Goal: Information Seeking & Learning: Learn about a topic

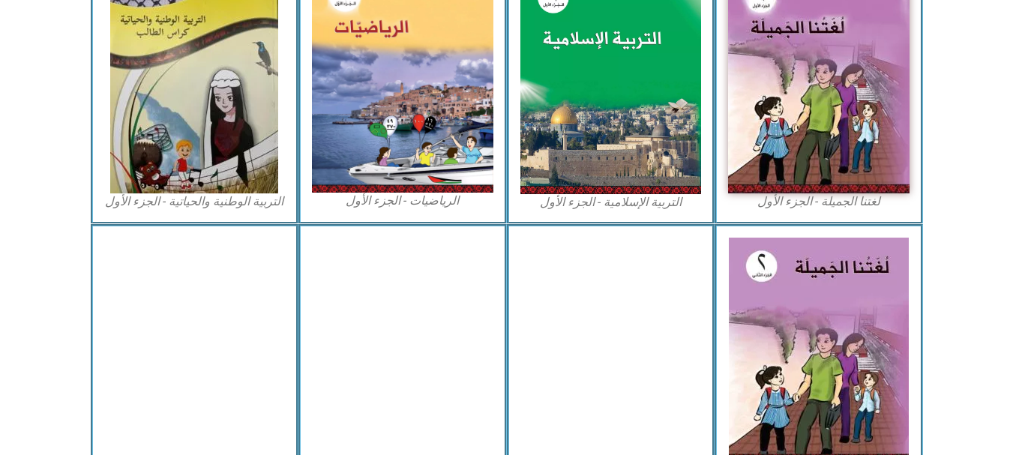
scroll to position [550, 0]
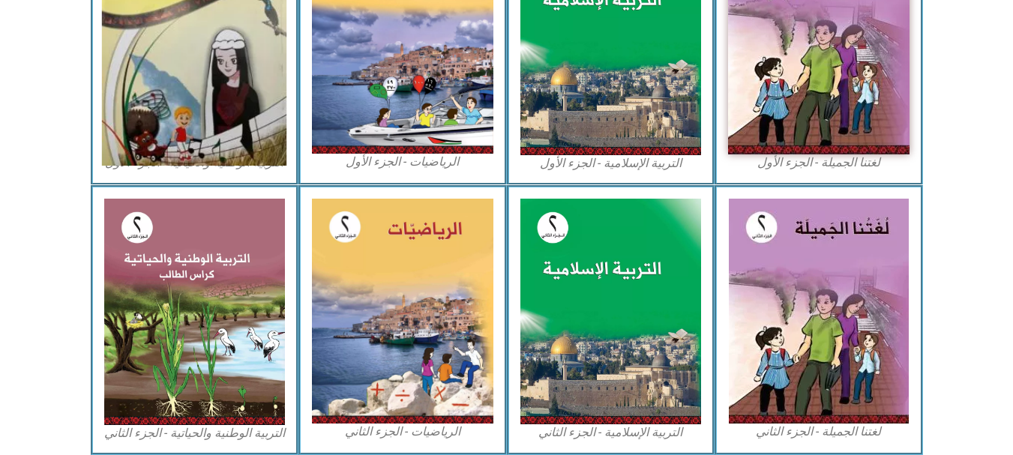
click at [200, 93] on img at bounding box center [194, 41] width 184 height 247
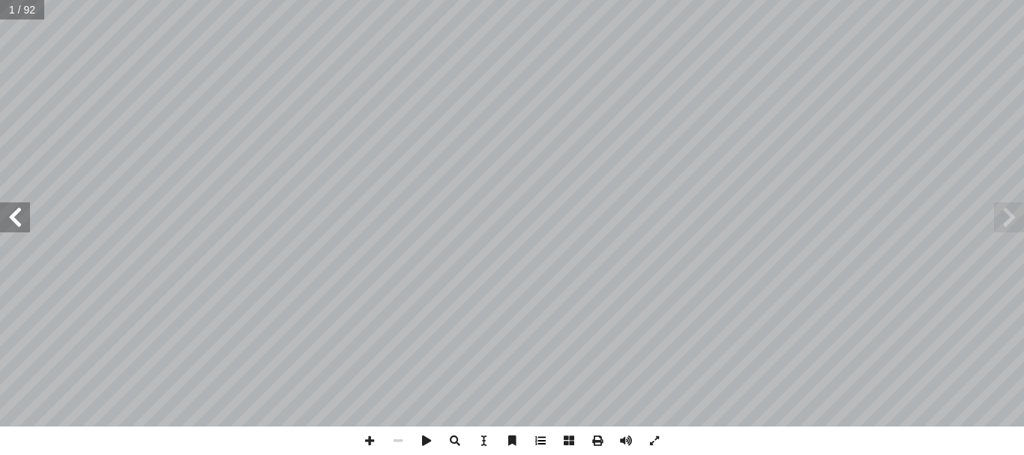
click at [537, 440] on span at bounding box center [540, 441] width 28 height 28
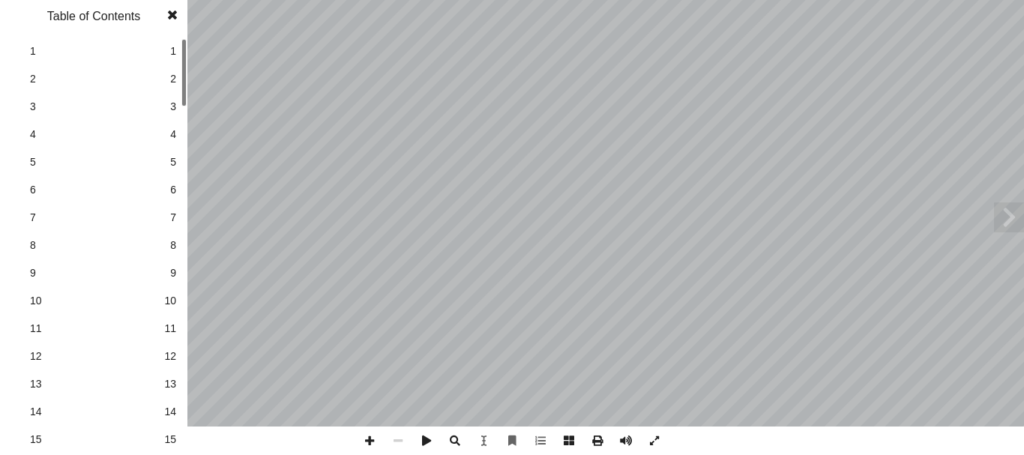
click at [167, 439] on span "15" at bounding box center [170, 440] width 12 height 16
click at [172, 19] on span at bounding box center [172, 15] width 27 height 30
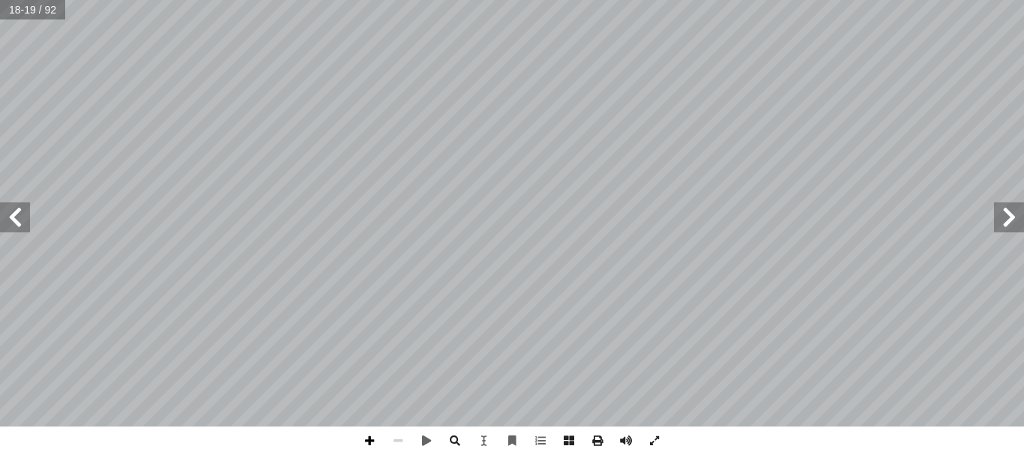
click at [368, 439] on span at bounding box center [369, 441] width 28 height 28
click at [372, 451] on span at bounding box center [369, 441] width 28 height 28
click at [393, 447] on span at bounding box center [398, 441] width 28 height 28
click at [18, 228] on span at bounding box center [15, 217] width 30 height 30
click at [370, 441] on span at bounding box center [369, 441] width 28 height 28
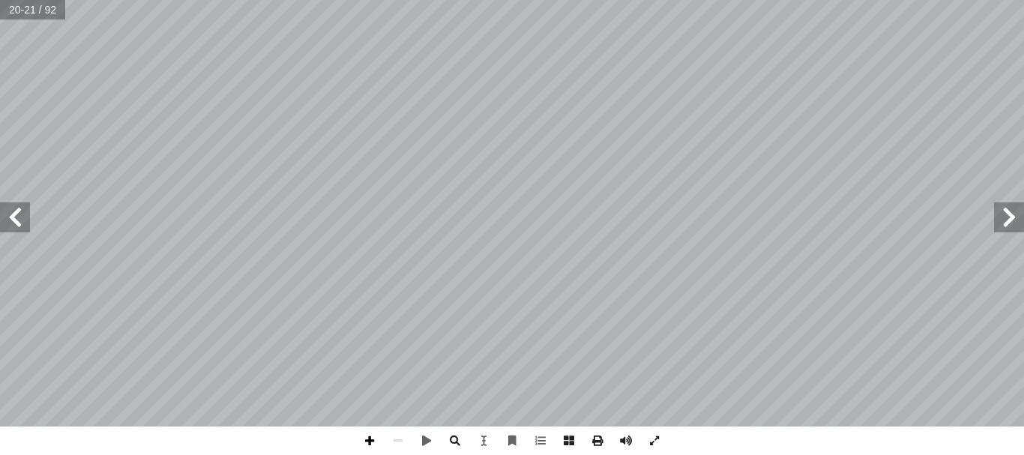
click at [370, 447] on span at bounding box center [369, 441] width 28 height 28
click at [370, 438] on span at bounding box center [369, 441] width 28 height 28
click at [597, 99] on html "الصفحة الرئيسية الصف الأول الصف الثاني الصف الثالث الصف الرابع الصف الخامس الصف…" at bounding box center [512, 49] width 1024 height 99
